Goal: Find specific page/section: Locate item on page

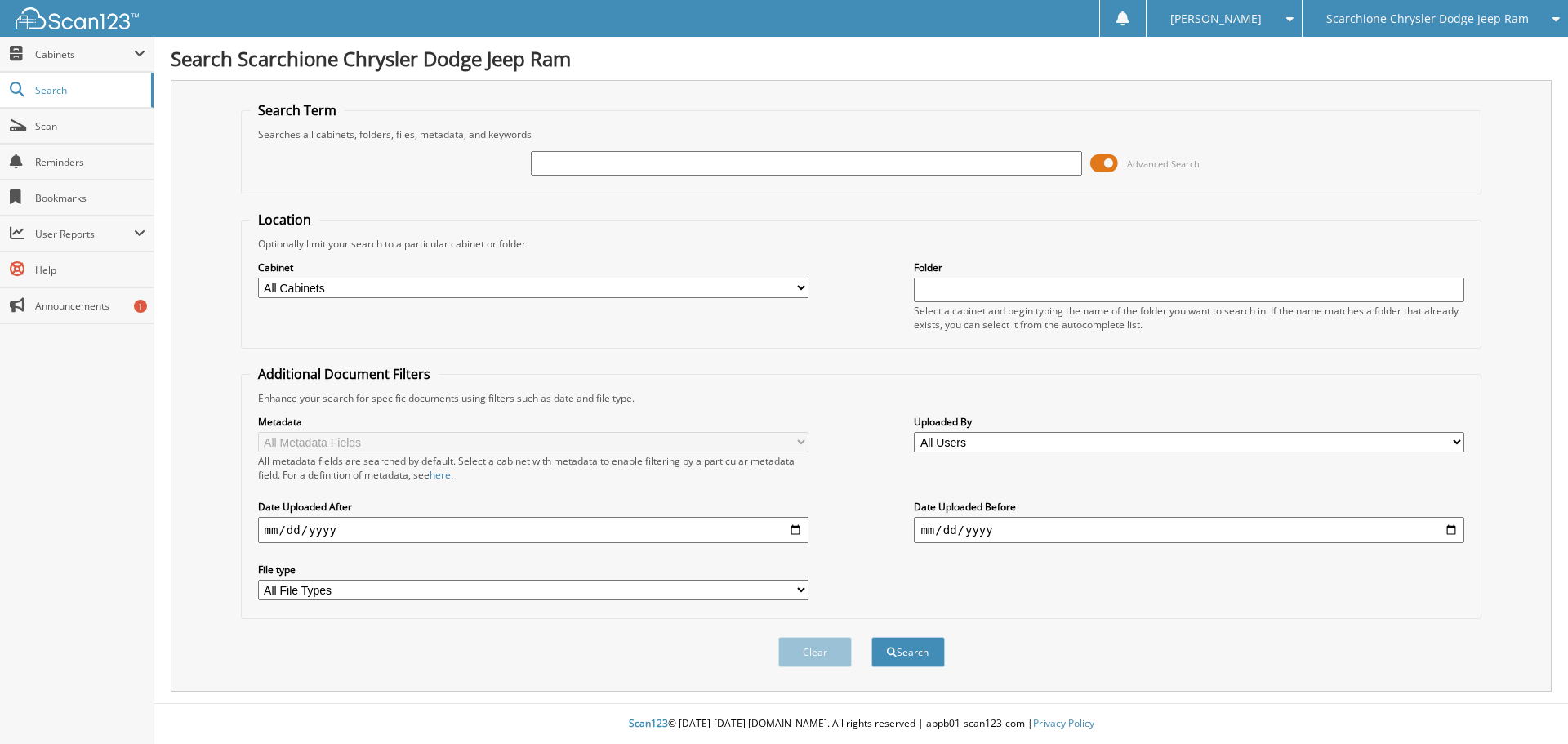
click at [1110, 160] on span at bounding box center [1103, 163] width 27 height 25
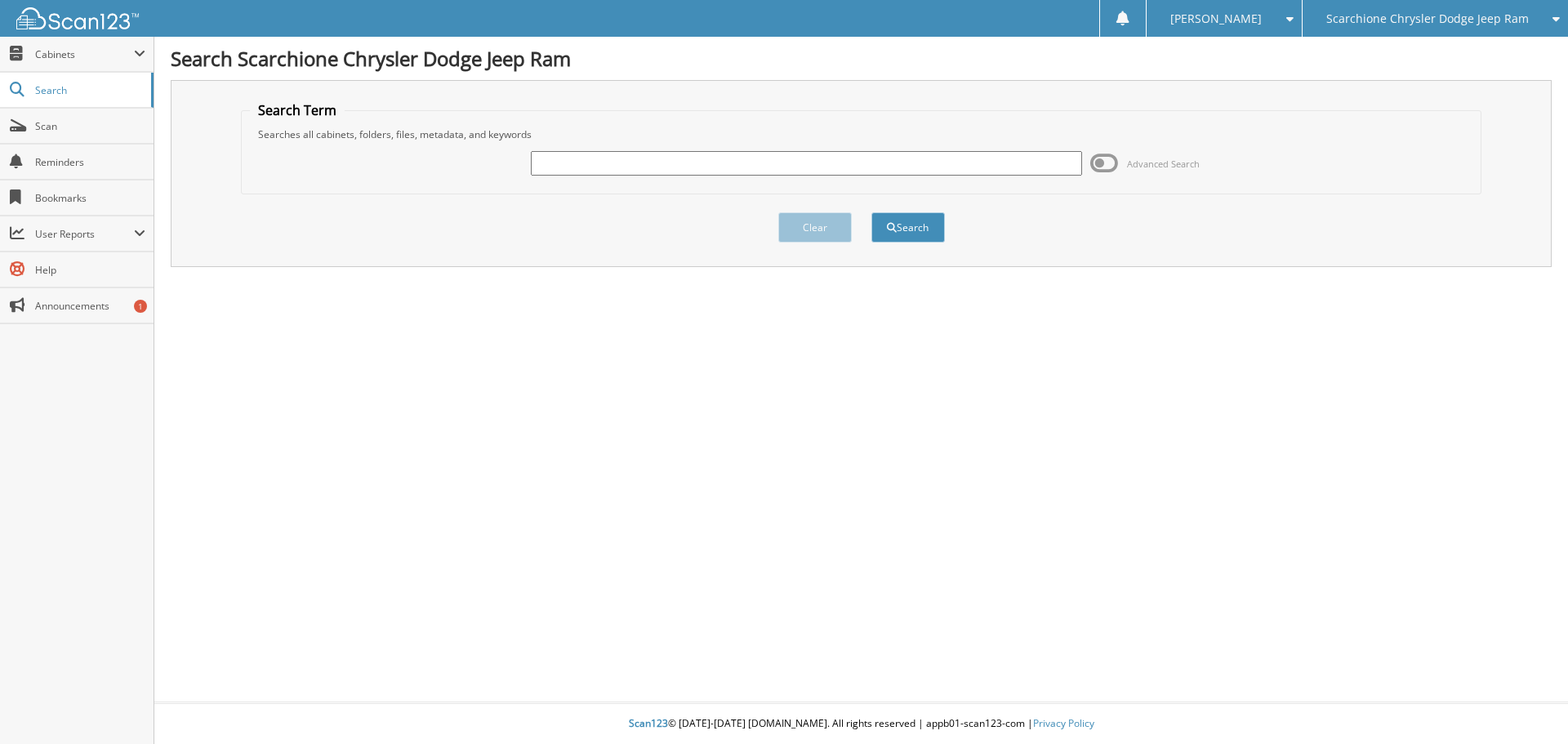
click at [669, 164] on input "text" at bounding box center [806, 163] width 550 height 25
type input "00980"
click at [871, 212] on button "Search" at bounding box center [907, 227] width 74 height 30
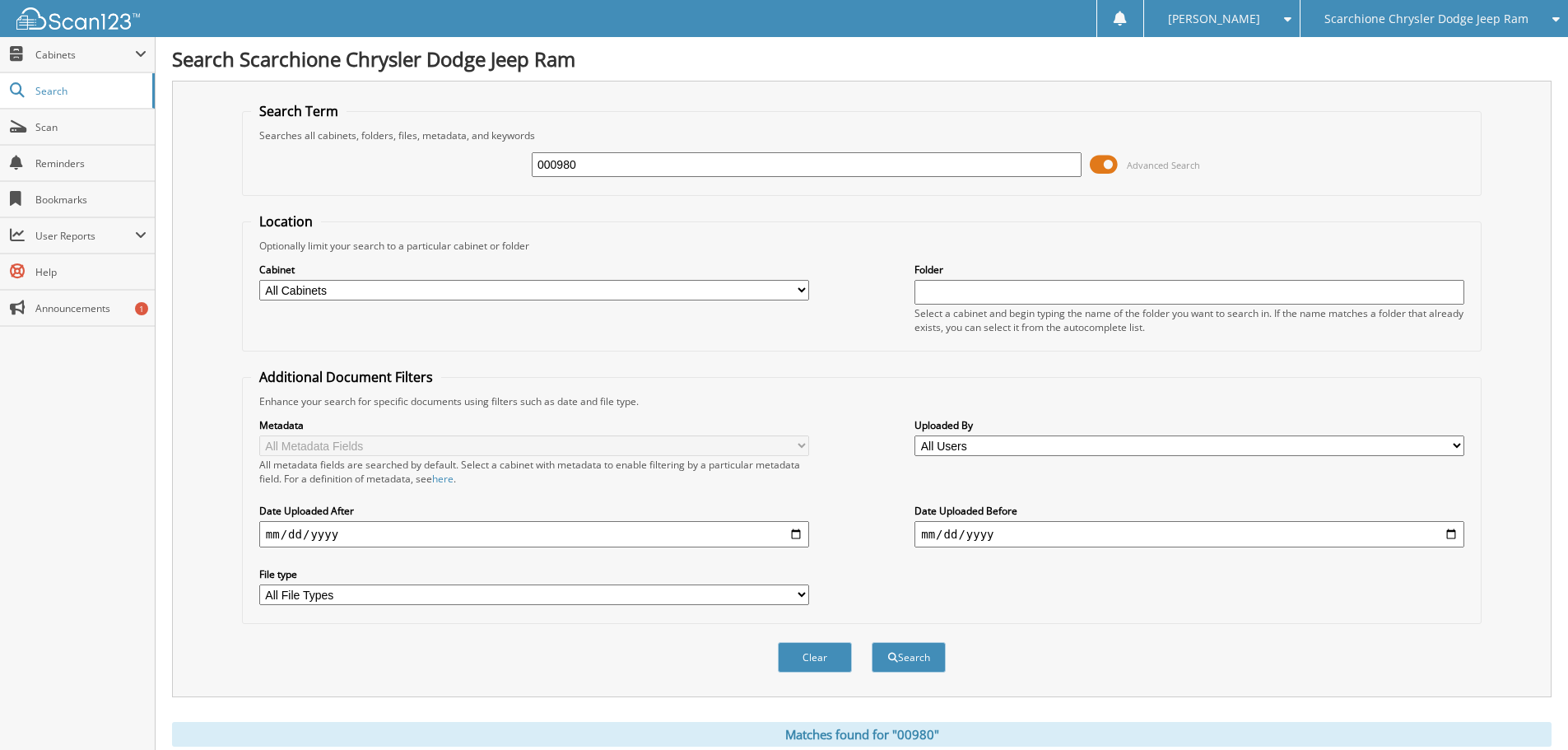
type input "000980"
click at [871, 641] on button "Search" at bounding box center [908, 656] width 74 height 30
click at [1112, 164] on span at bounding box center [1103, 165] width 28 height 25
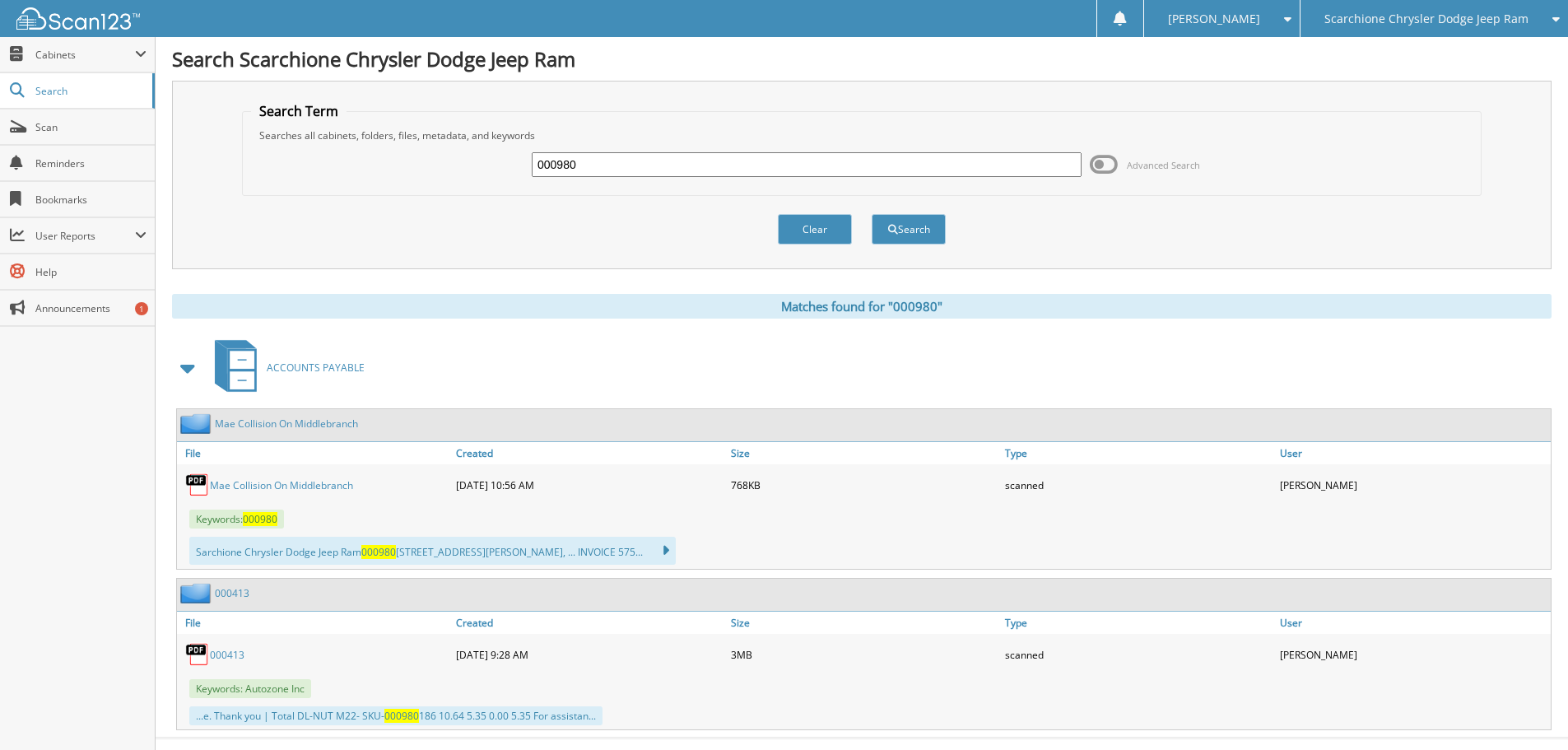
scroll to position [29, 0]
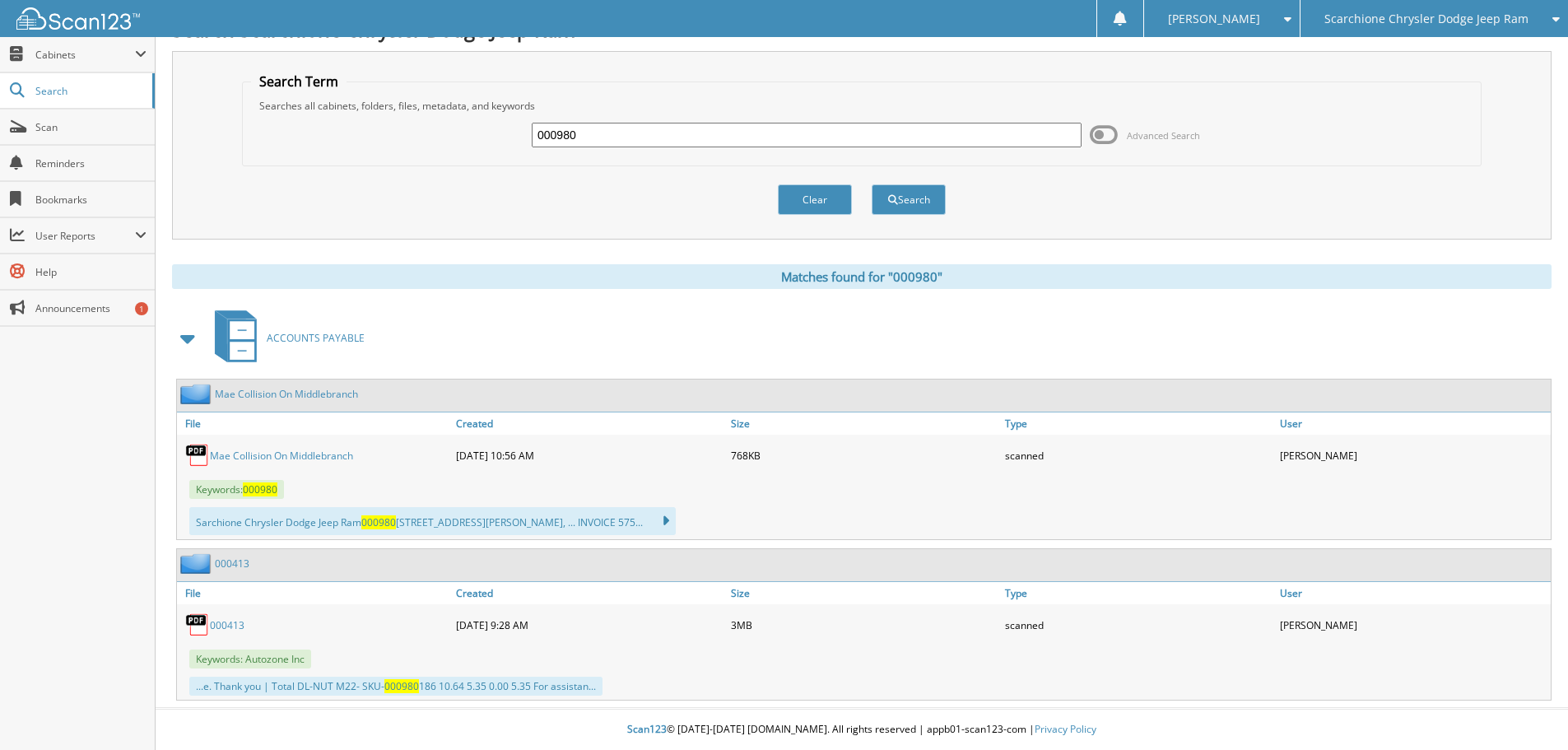
click at [245, 490] on span "Keywords: 000980" at bounding box center [236, 489] width 94 height 19
click at [228, 459] on link "Mae Collision On Middlebranch" at bounding box center [281, 455] width 143 height 14
